Goal: Task Accomplishment & Management: Use online tool/utility

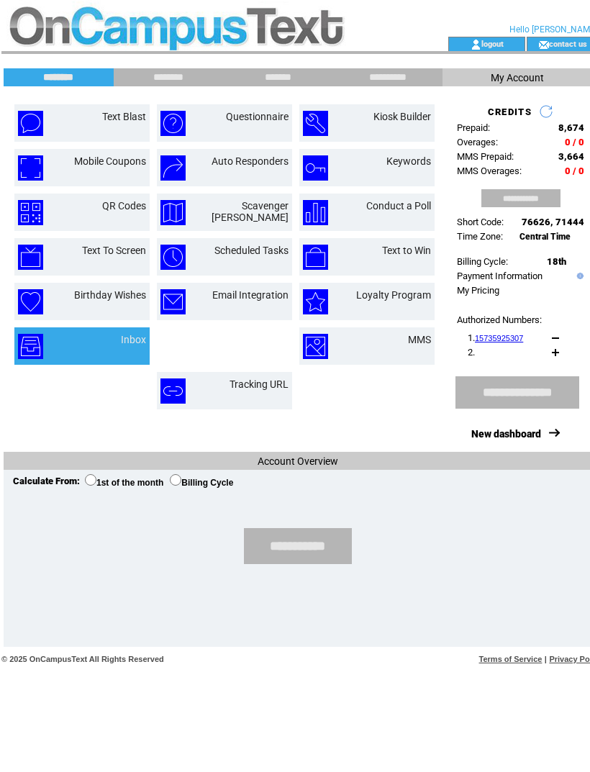
click at [81, 342] on td at bounding box center [52, 346] width 68 height 25
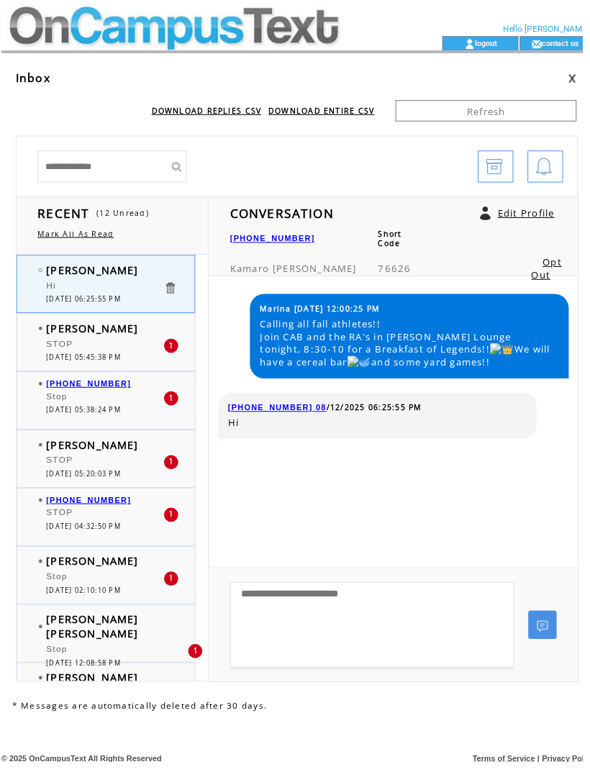
click at [166, 295] on link at bounding box center [172, 292] width 14 height 14
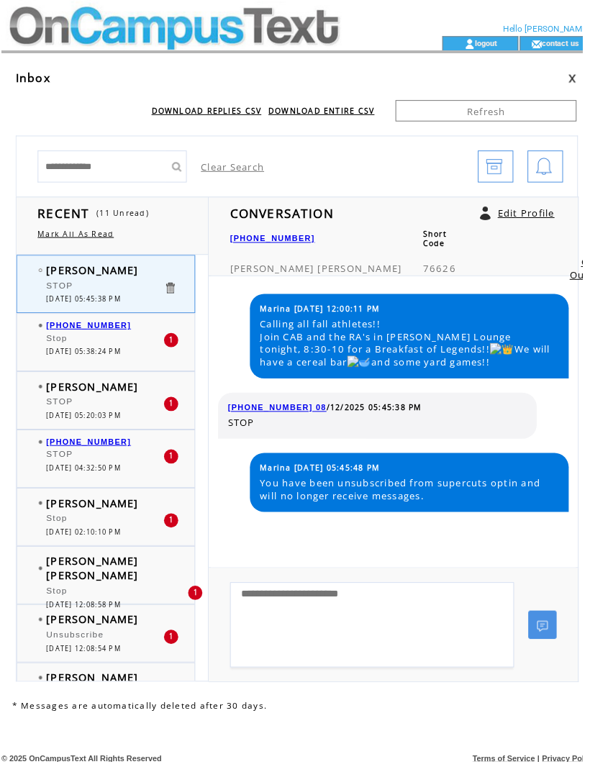
click at [577, 76] on link at bounding box center [580, 79] width 9 height 9
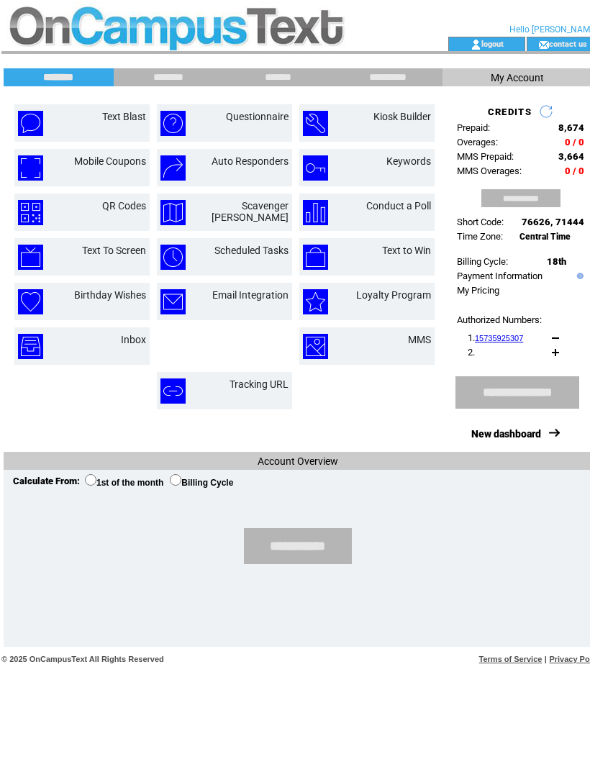
click at [95, 121] on td "Text Blast" at bounding box center [107, 123] width 78 height 25
